Goal: Task Accomplishment & Management: Manage account settings

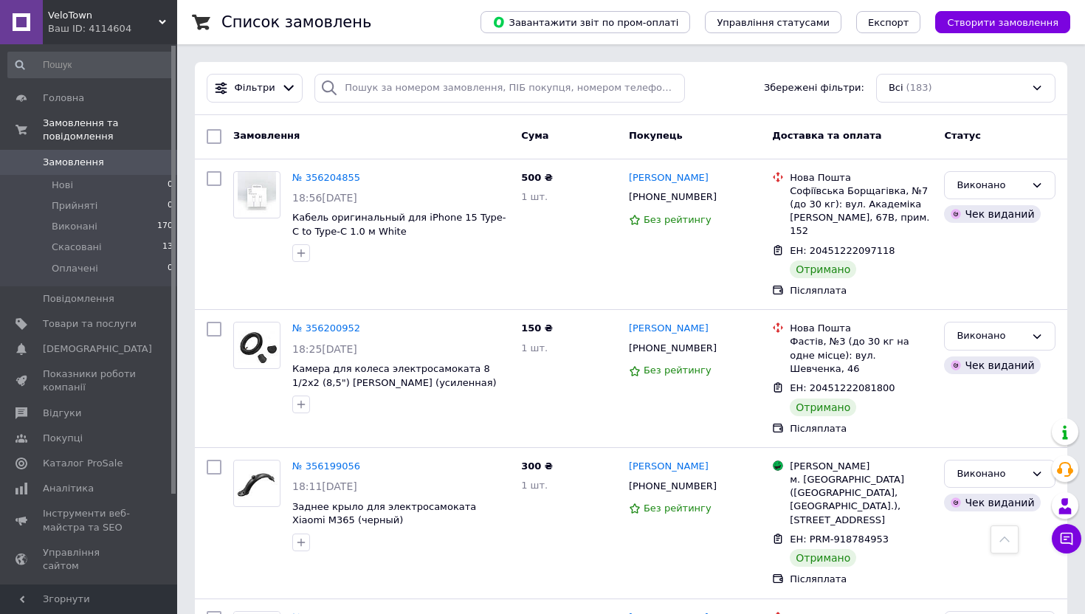
scroll to position [775, 0]
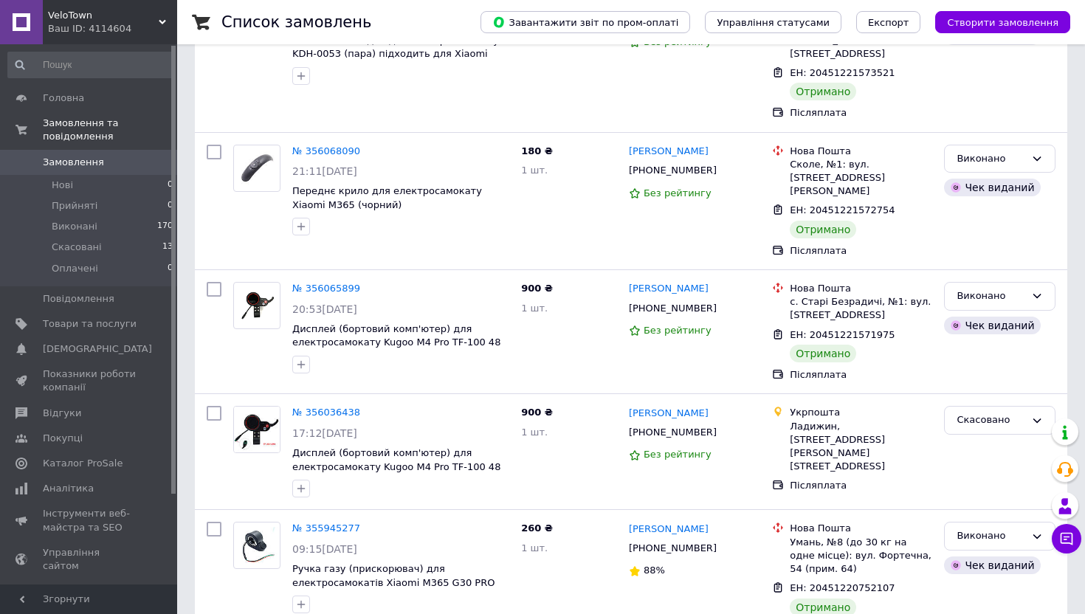
scroll to position [2242, 0]
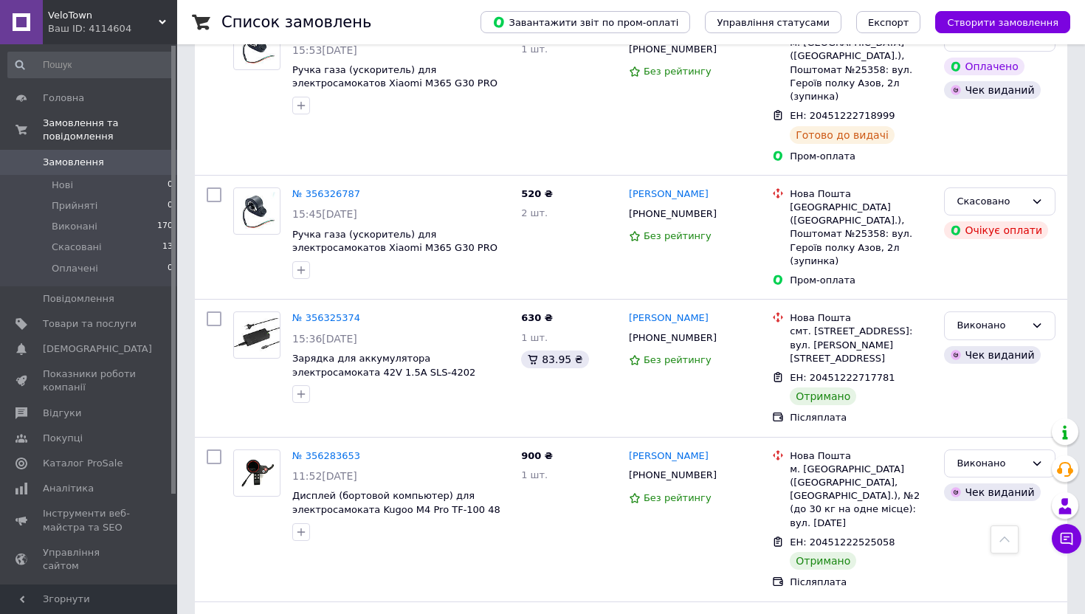
scroll to position [2183, 0]
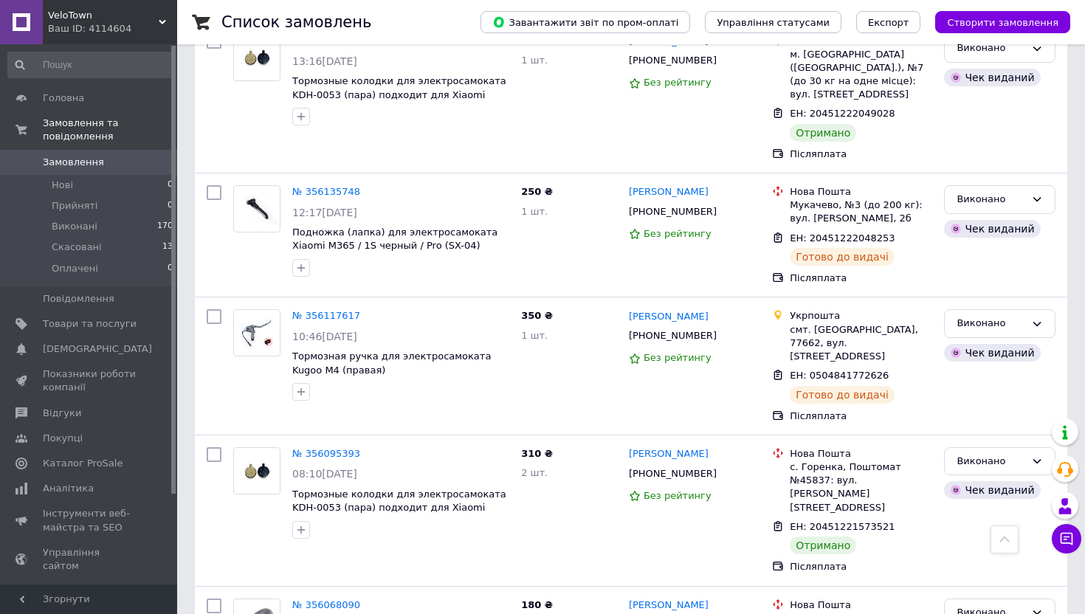
scroll to position [806, 0]
